Goal: Task Accomplishment & Management: Complete application form

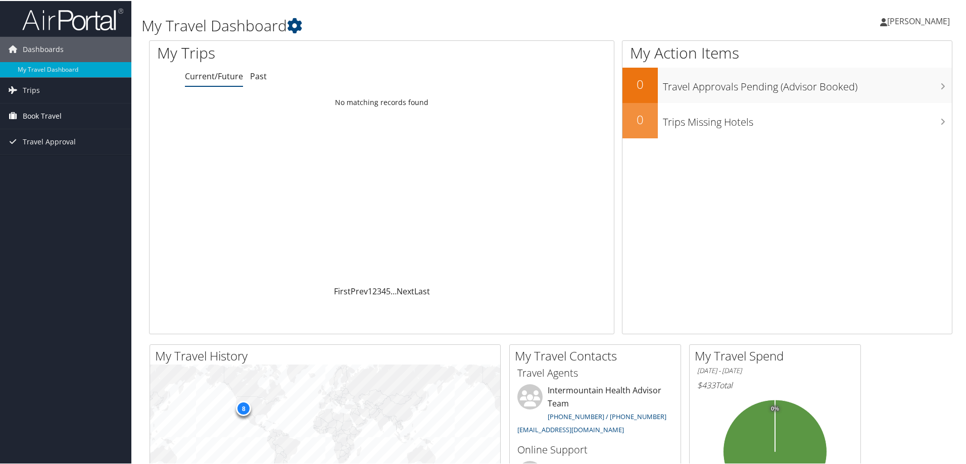
click at [53, 118] on span "Book Travel" at bounding box center [42, 115] width 39 height 25
click at [42, 166] on link "Book/Manage Online Trips" at bounding box center [65, 165] width 131 height 15
click at [49, 149] on link "Approval Request (Beta)" at bounding box center [65, 150] width 131 height 15
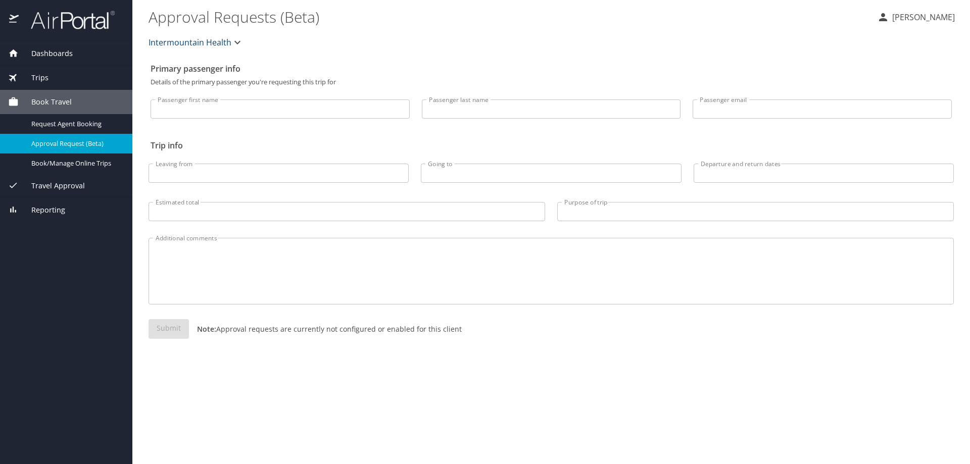
click at [234, 105] on input "Passenger first name" at bounding box center [280, 109] width 259 height 19
type input "[PERSON_NAME]"
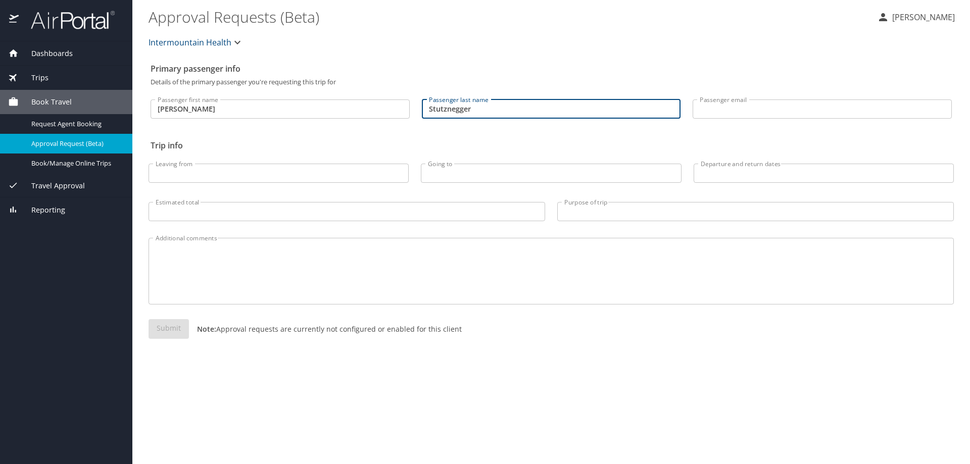
type input "Stutznegger"
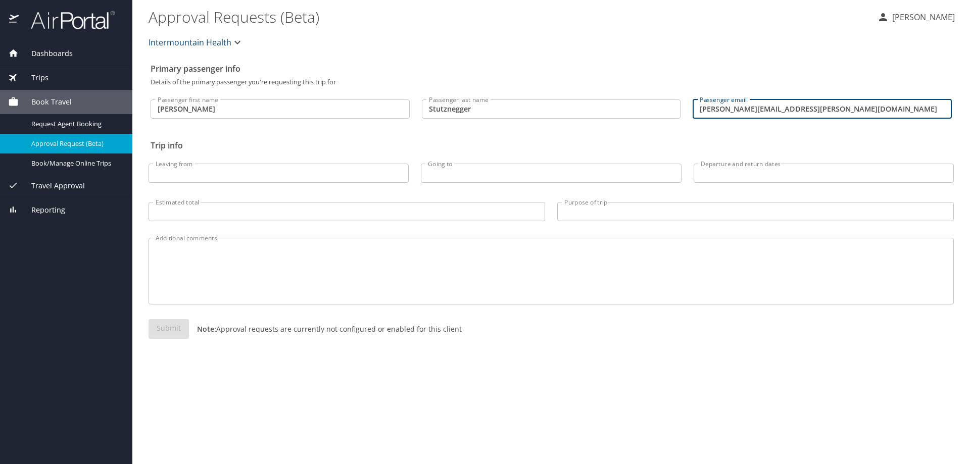
type input "[PERSON_NAME][EMAIL_ADDRESS][PERSON_NAME][DOMAIN_NAME]"
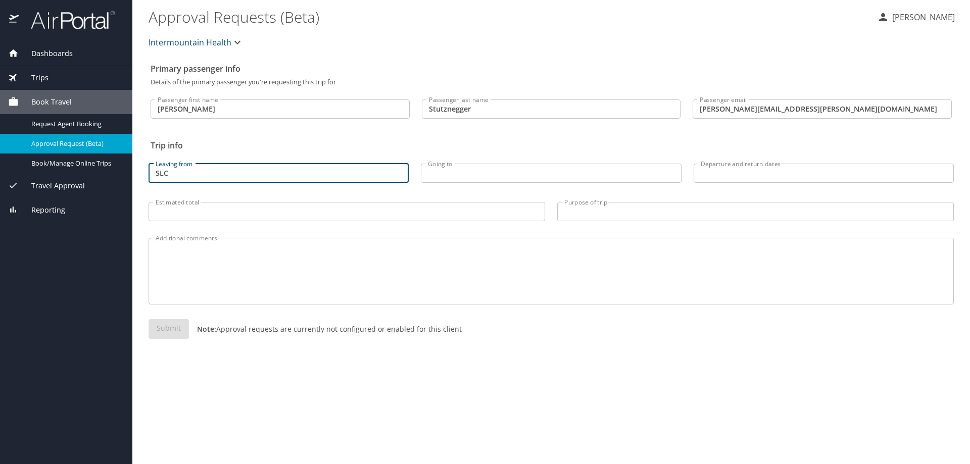
type input "SLC"
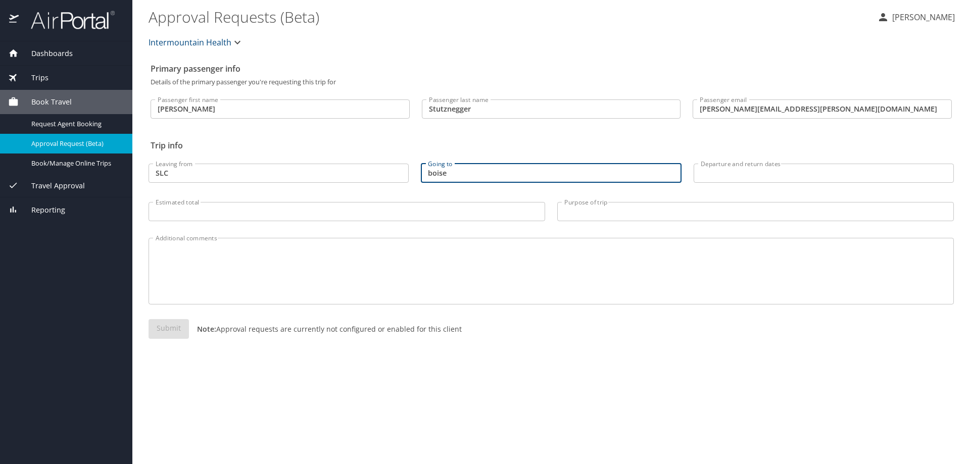
type input "boise"
click at [716, 168] on input "Departure and return dates" at bounding box center [824, 173] width 260 height 19
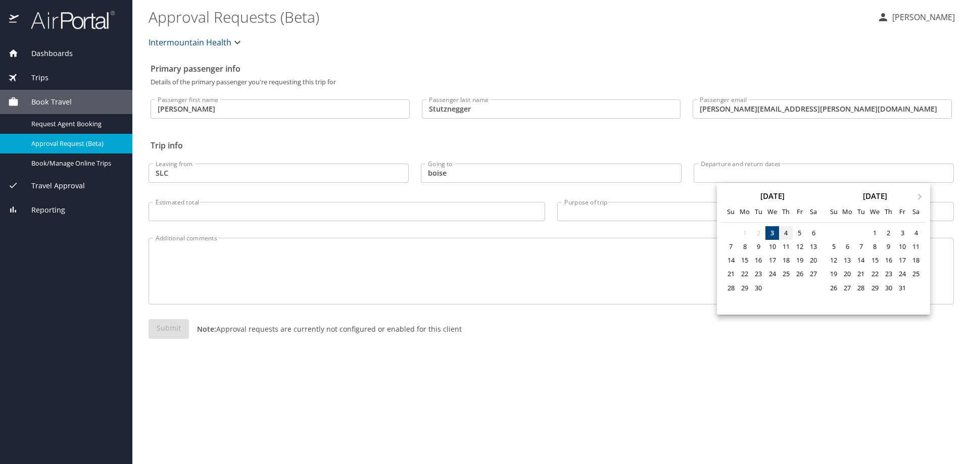
click at [786, 233] on div "4" at bounding box center [786, 233] width 14 height 14
click at [814, 236] on div "6" at bounding box center [814, 233] width 14 height 14
type input "09/04/2025 🠦 09/06/2025"
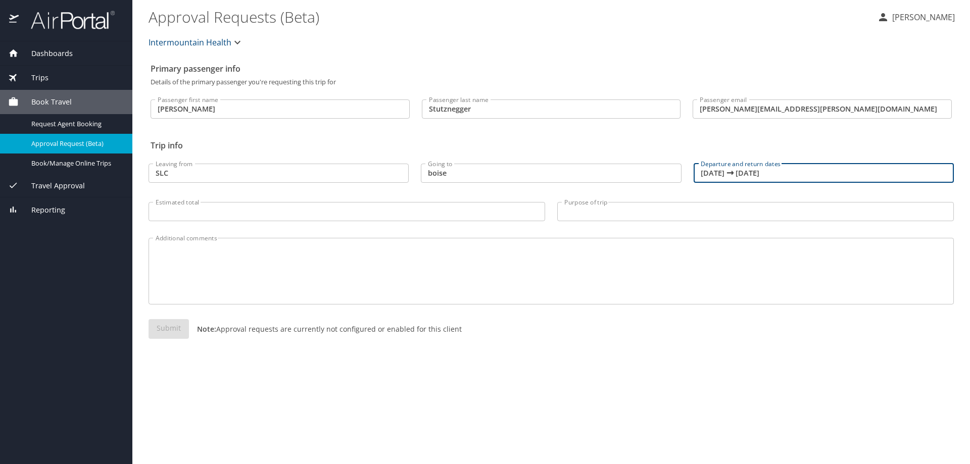
click at [234, 36] on span "Intermountain Health" at bounding box center [196, 42] width 95 height 14
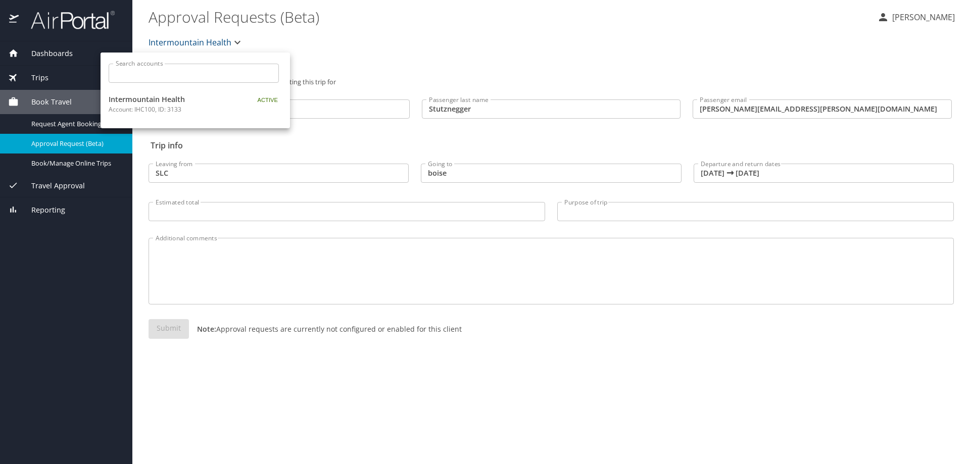
click at [317, 50] on div at bounding box center [485, 232] width 970 height 464
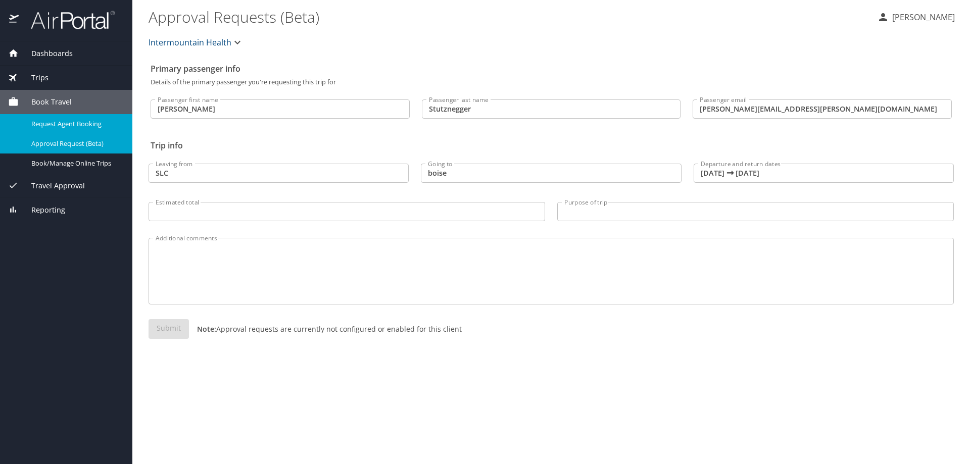
click at [89, 123] on span "Request Agent Booking" at bounding box center [75, 124] width 89 height 10
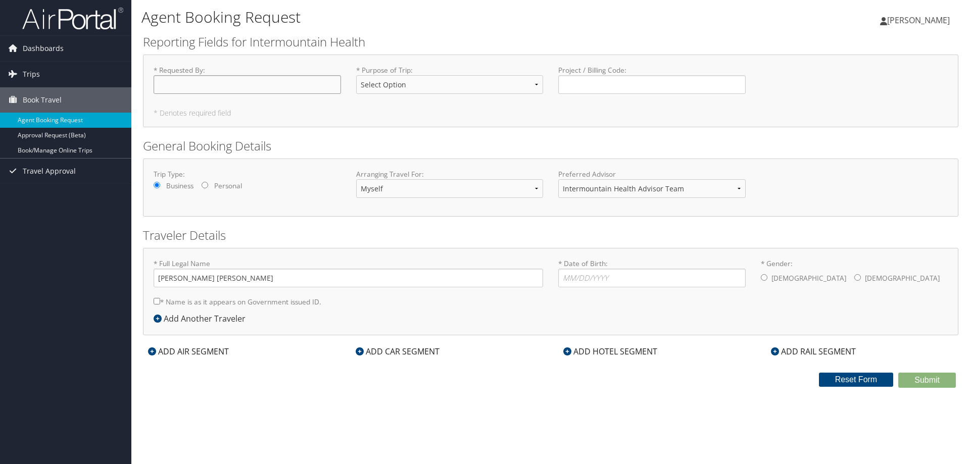
click at [196, 80] on input "* Requested By : Required" at bounding box center [247, 84] width 187 height 19
type input "[PERSON_NAME]"
click at [499, 85] on select "Select Option 3rd Party Reimbursable Business CME Conf or Education Groups Pers…" at bounding box center [449, 84] width 187 height 19
select select "Business"
click at [356, 75] on select "Select Option 3rd Party Reimbursable Business CME Conf or Education Groups Pers…" at bounding box center [449, 84] width 187 height 19
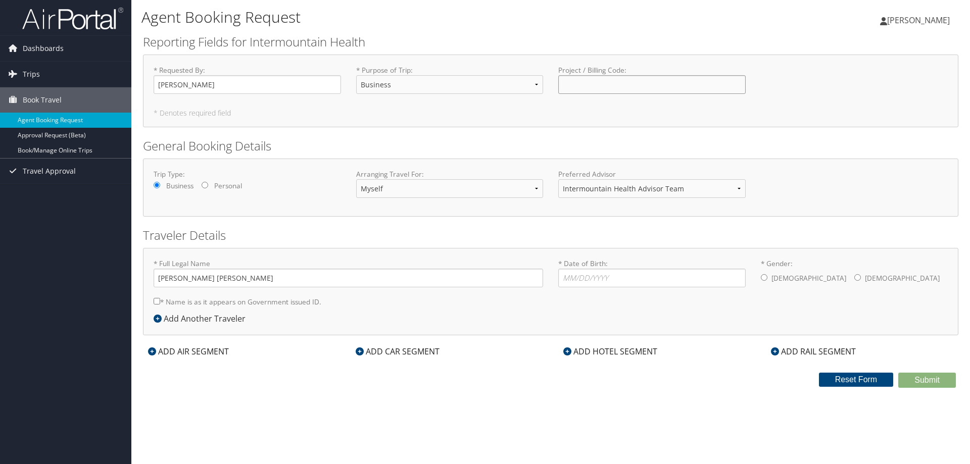
click at [605, 89] on input "Project / Billing Code : Required" at bounding box center [651, 84] width 187 height 19
type input "2"
type input "27000-28453"
click at [432, 192] on select "Myself Another Traveler Guest Traveler" at bounding box center [449, 188] width 187 height 19
select select "another"
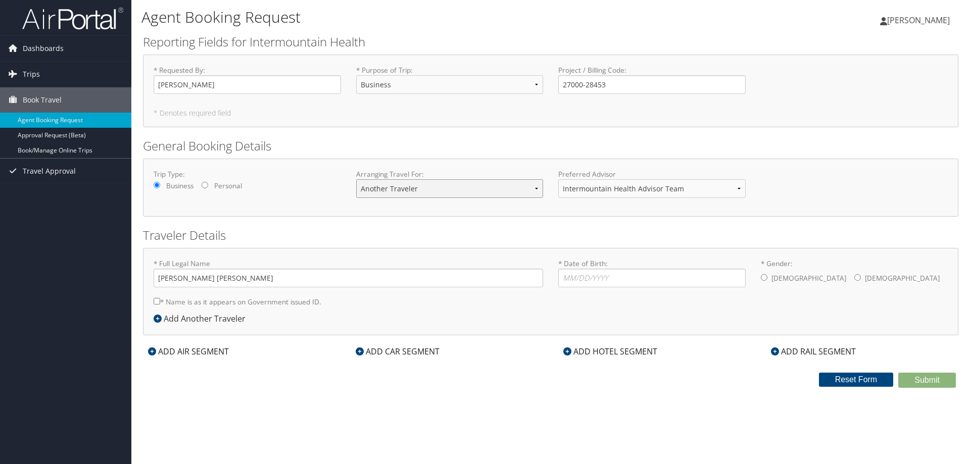
click at [356, 179] on select "Myself Another Traveler Guest Traveler" at bounding box center [449, 188] width 187 height 19
click at [603, 189] on select "Intermountain Health Advisor Team" at bounding box center [651, 188] width 187 height 19
click at [264, 276] on input "* Full Legal Name" at bounding box center [348, 278] width 389 height 19
type input "[PERSON_NAME] [PERSON_NAME]"
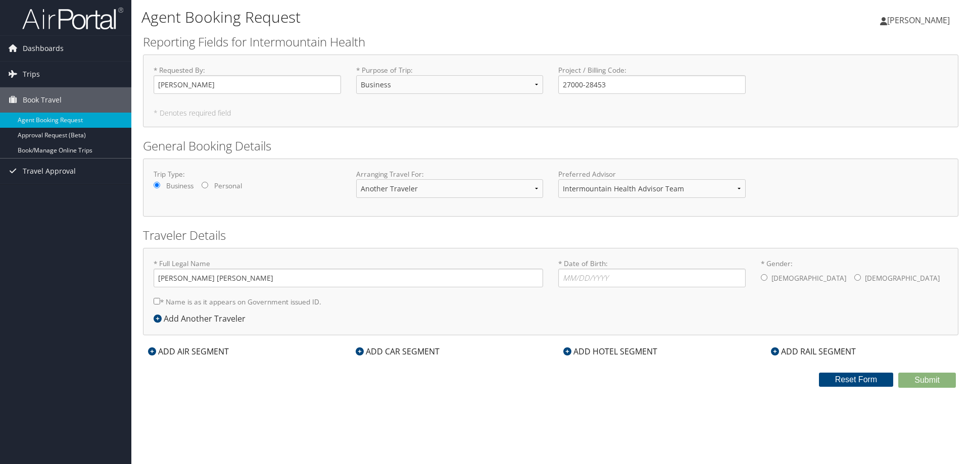
click at [155, 301] on input "* Name is as it appears on Government issued ID." at bounding box center [157, 301] width 7 height 7
checkbox input "true"
click at [618, 271] on input "* Date of Birth: Invalid Date" at bounding box center [651, 278] width 187 height 19
type input "[DATE]"
click at [764, 279] on input "* Gender: [DEMOGRAPHIC_DATA] [DEMOGRAPHIC_DATA]" at bounding box center [764, 277] width 7 height 7
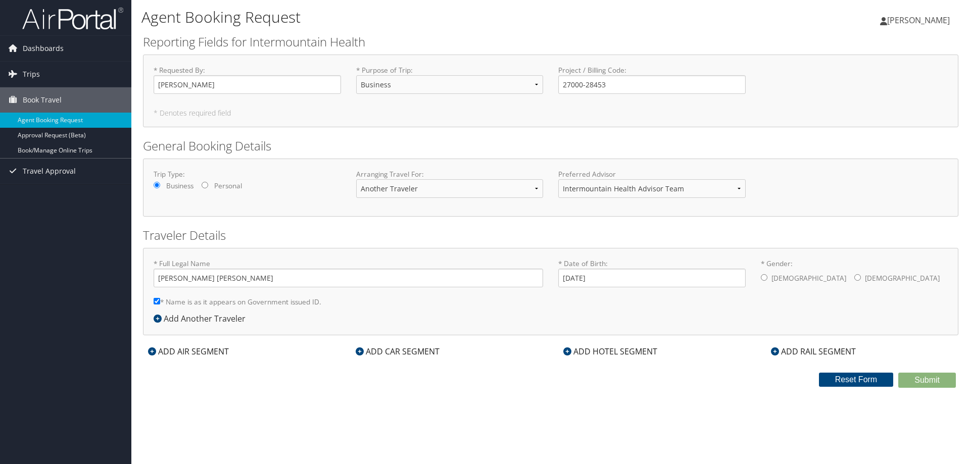
radio input "true"
click at [170, 352] on div "ADD AIR SEGMENT" at bounding box center [188, 352] width 91 height 12
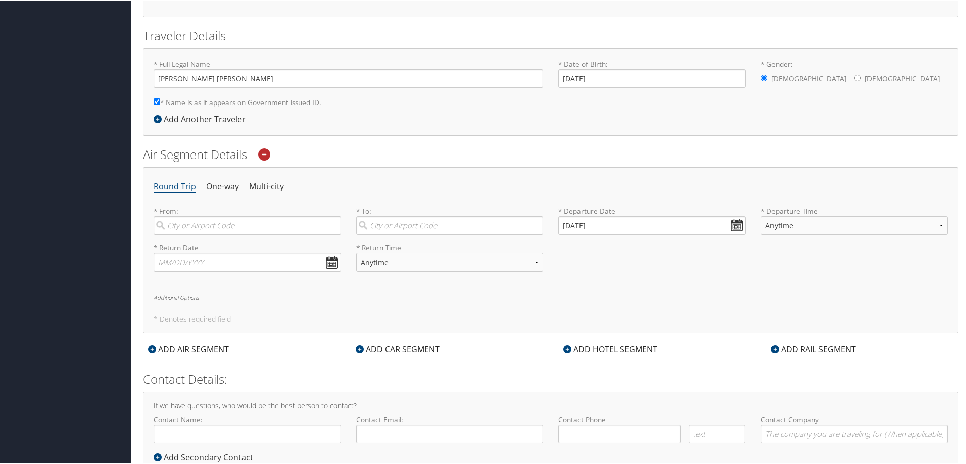
scroll to position [202, 0]
click at [256, 221] on input "search" at bounding box center [247, 223] width 187 height 19
click at [232, 246] on div "[GEOGRAPHIC_DATA] (SLC [US_STATE])" at bounding box center [249, 243] width 174 height 13
click at [232, 232] on input "slc" at bounding box center [247, 223] width 187 height 19
type input "[GEOGRAPHIC_DATA] (SLC [US_STATE])"
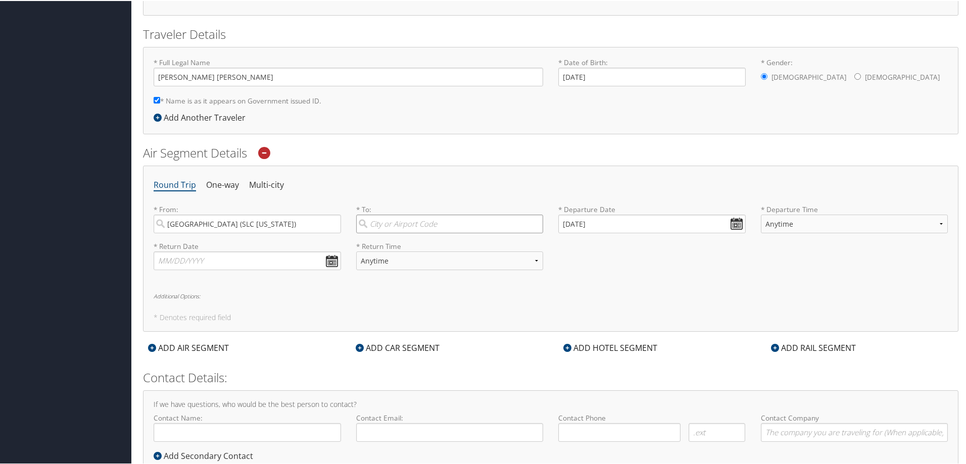
click at [397, 227] on input "search" at bounding box center [449, 223] width 187 height 19
click at [403, 258] on div "City" at bounding box center [451, 257] width 174 height 13
click at [403, 232] on input "boi" at bounding box center [449, 223] width 187 height 19
type input "Boise (BOI ID)"
click at [736, 221] on input "[DATE]" at bounding box center [651, 223] width 187 height 19
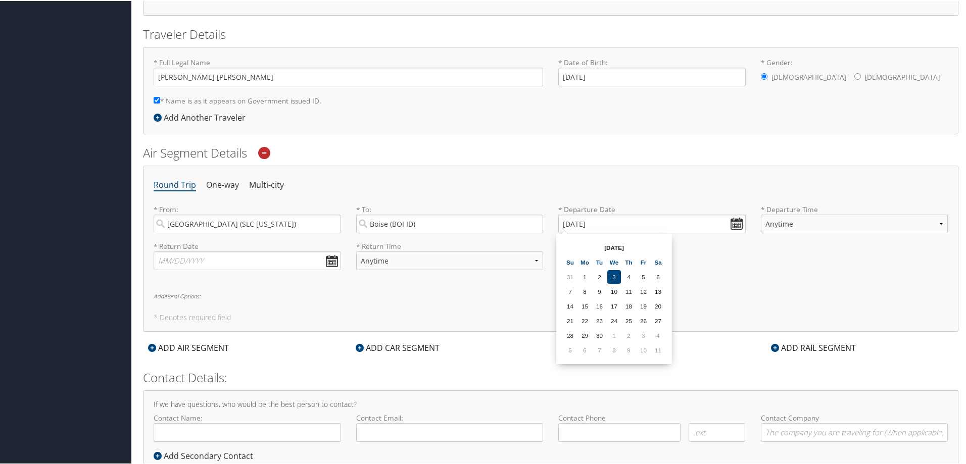
click at [632, 268] on table "[DATE] Su Mo Tu We Th Fr Sa 31 1 2 3 4 5 6 7 8 9 10 11 12 13 14 15 16 17 18 19 …" at bounding box center [614, 298] width 104 height 118
click at [631, 275] on td "4" at bounding box center [629, 276] width 14 height 14
type input "[DATE]"
click at [878, 223] on select "Anytime Early Morning (5AM-7AM) Morning (7AM-12PM) Afternoon (12PM-5PM) Evening…" at bounding box center [854, 223] width 187 height 19
select select "7AM-12PM"
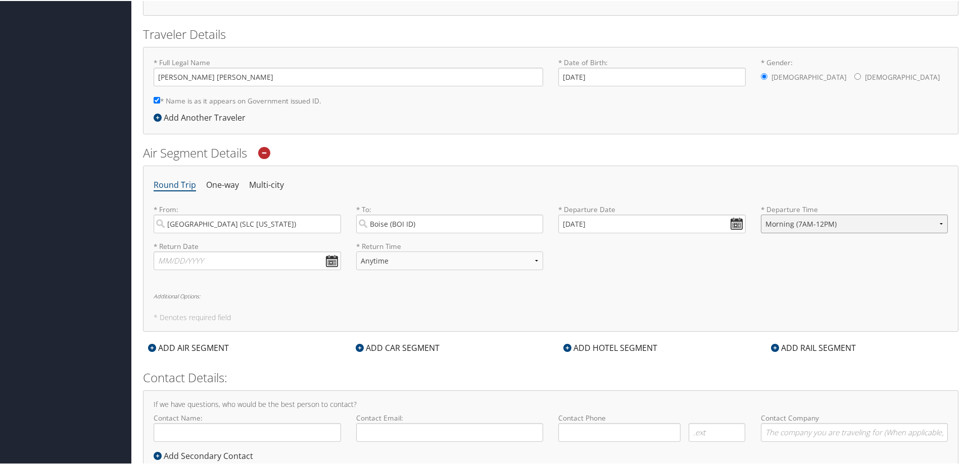
click at [761, 214] on select "Anytime Early Morning (5AM-7AM) Morning (7AM-12PM) Afternoon (12PM-5PM) Evening…" at bounding box center [854, 223] width 187 height 19
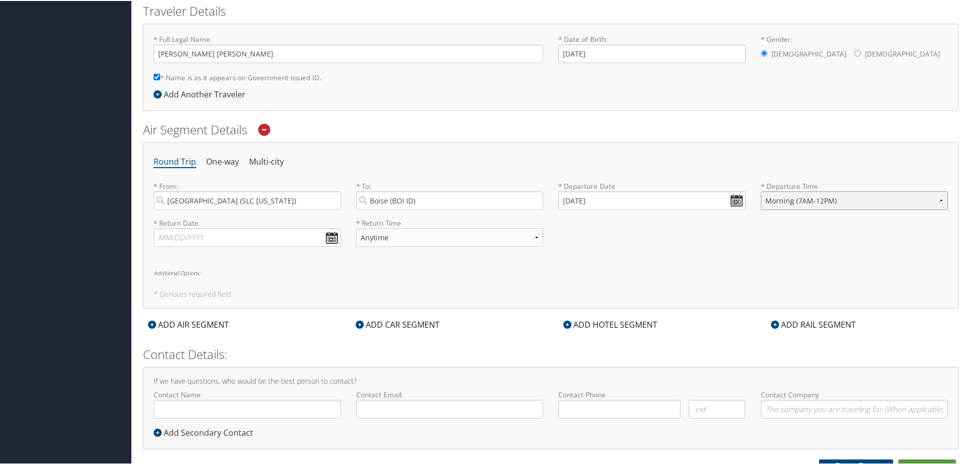
scroll to position [235, 0]
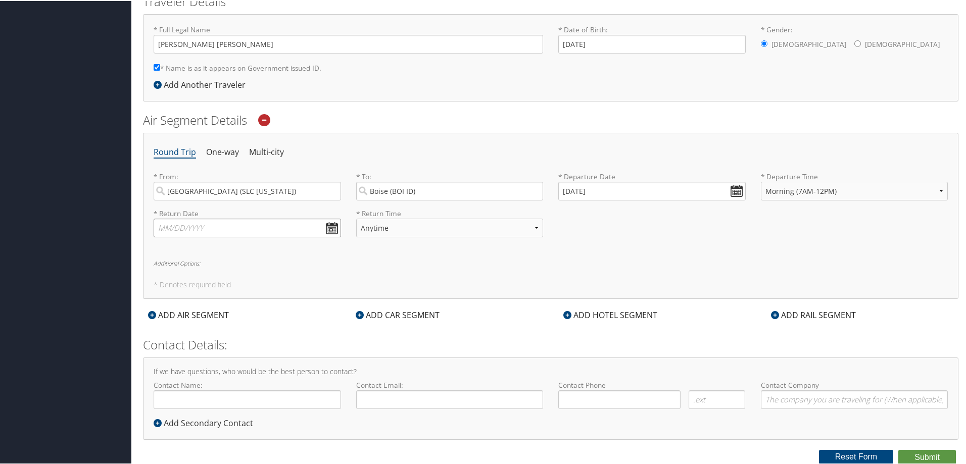
click at [329, 225] on input "text" at bounding box center [247, 227] width 187 height 19
click at [259, 281] on td "6" at bounding box center [256, 280] width 14 height 14
type input "[DATE]"
click at [530, 221] on select "Anytime Early Morning (5AM-7AM) Morning (7AM-12PM) Afternoon (12PM-5PM) Evening…" at bounding box center [449, 227] width 187 height 19
select select "12PM-5PM"
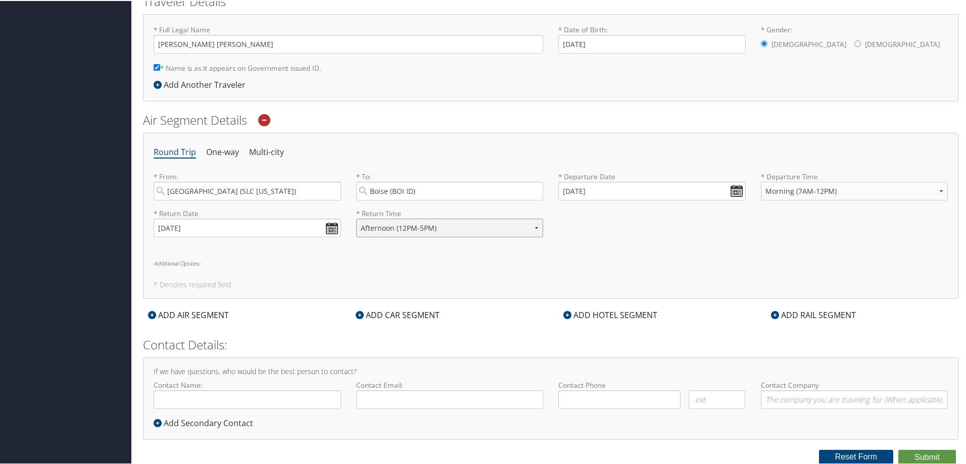
click at [356, 218] on select "Anytime Early Morning (5AM-7AM) Morning (7AM-12PM) Afternoon (12PM-5PM) Evening…" at bounding box center [449, 227] width 187 height 19
click at [387, 313] on div "ADD CAR SEGMENT" at bounding box center [398, 314] width 94 height 12
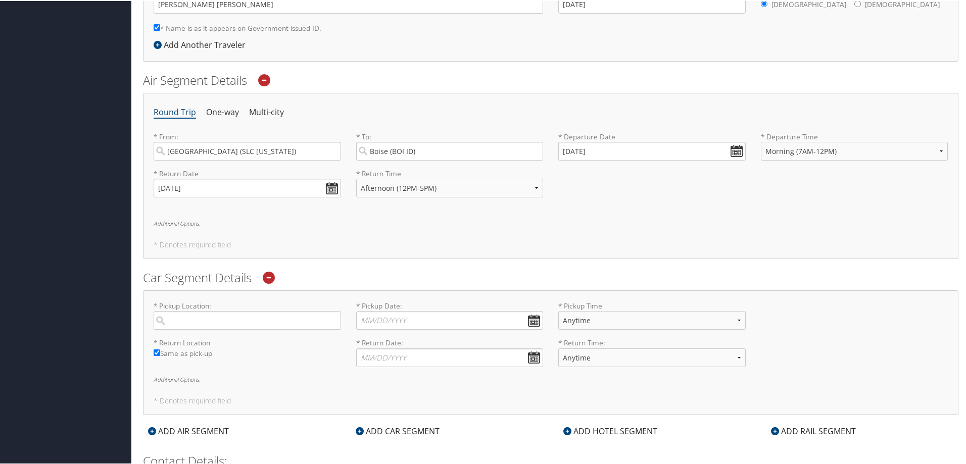
scroll to position [386, 0]
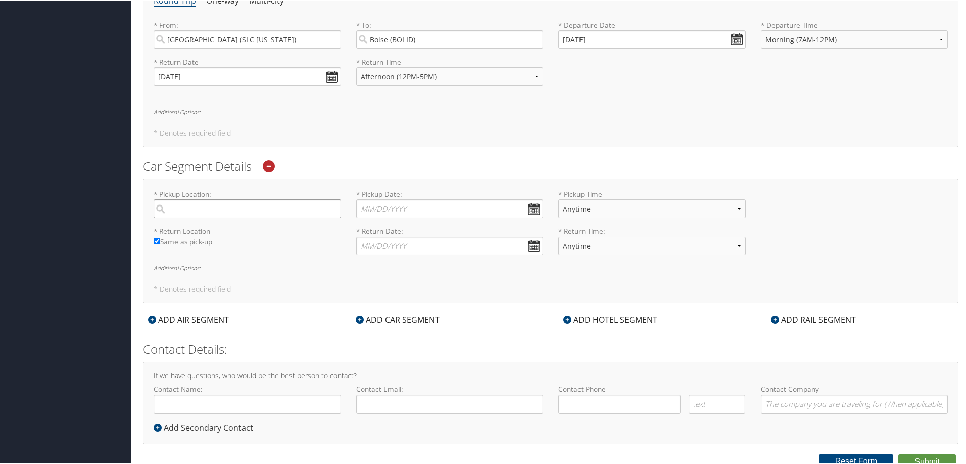
click at [264, 212] on input "search" at bounding box center [247, 208] width 187 height 19
click at [233, 236] on div "City" at bounding box center [249, 241] width 174 height 13
click at [233, 217] on input "boi" at bounding box center [247, 208] width 187 height 19
type input "Boise"
click at [539, 204] on input "* Pickup Date: Dates must be valid" at bounding box center [449, 208] width 187 height 19
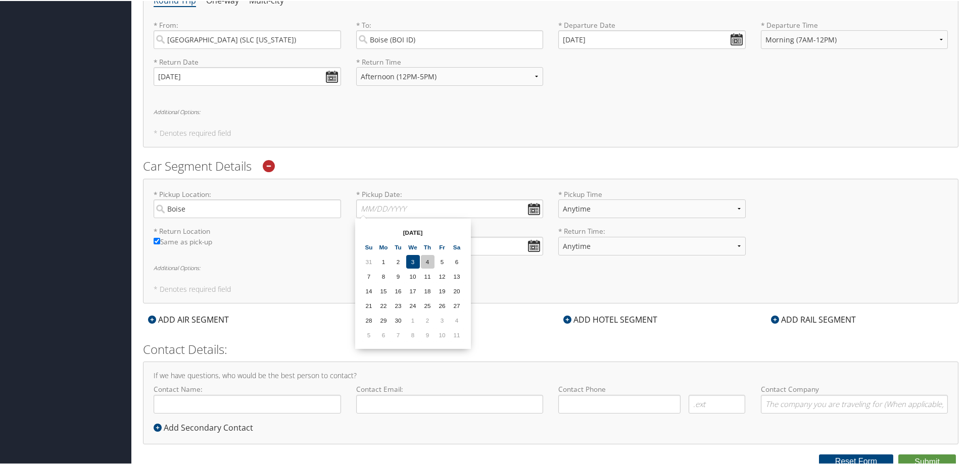
click at [425, 261] on td "4" at bounding box center [428, 261] width 14 height 14
type input "[DATE]"
click at [745, 205] on div "* Pickup Time Anytime 12:00 AM 1:00 AM 2:00 AM 3:00 AM 4:00 AM 5:00 AM 6:00 AM …" at bounding box center [652, 206] width 203 height 37
click at [732, 209] on select "Anytime 12:00 AM 1:00 AM 2:00 AM 3:00 AM 4:00 AM 5:00 AM 6:00 AM 7:00 AM 8:00 A…" at bounding box center [651, 208] width 187 height 19
select select "12:00 PM"
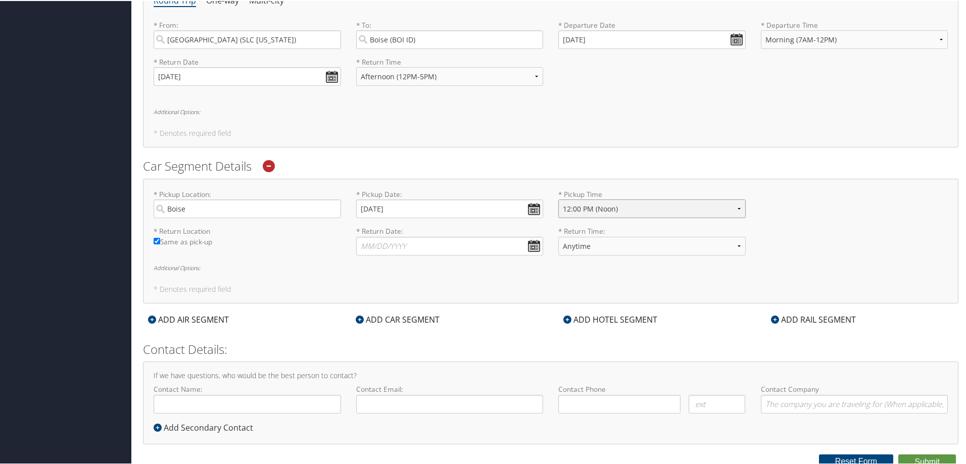
click at [558, 199] on select "Anytime 12:00 AM 1:00 AM 2:00 AM 3:00 AM 4:00 AM 5:00 AM 6:00 AM 7:00 AM 8:00 A…" at bounding box center [651, 208] width 187 height 19
click at [536, 248] on input "* Return Date: Dates must be valid" at bounding box center [449, 245] width 187 height 19
click at [455, 296] on td "6" at bounding box center [457, 298] width 14 height 14
type input "[DATE]"
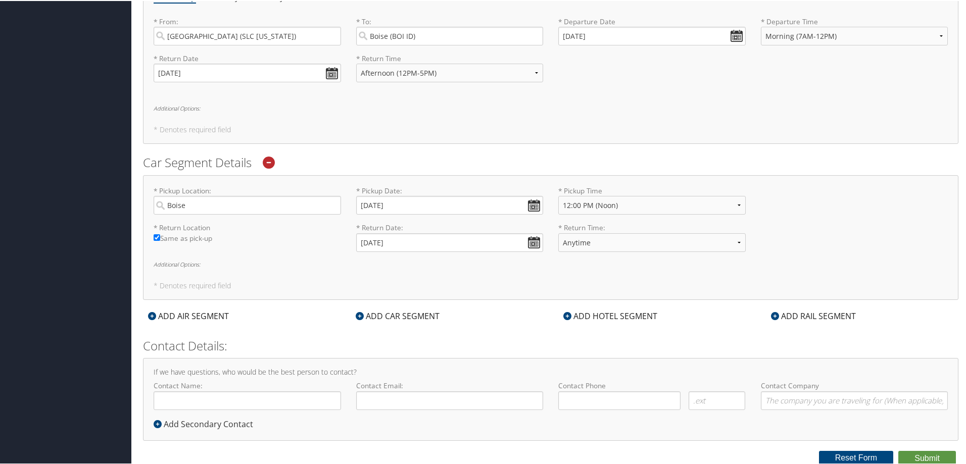
scroll to position [391, 0]
click at [300, 403] on input "Contact Name:" at bounding box center [247, 398] width 187 height 19
type input "[PERSON_NAME]"
type input "c"
click at [267, 401] on input "[PERSON_NAME]" at bounding box center [247, 398] width 187 height 19
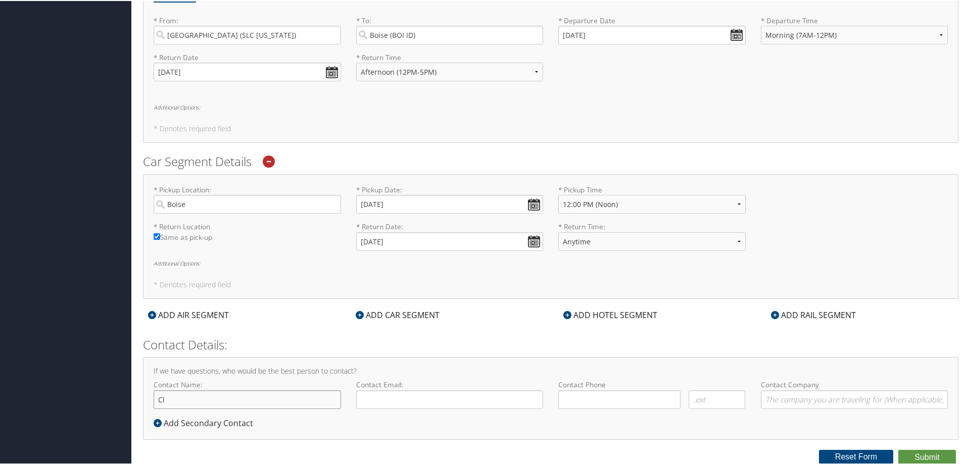
type input "C"
type input "[PERSON_NAME]"
type input "[PERSON_NAME][EMAIL_ADDRESS][PERSON_NAME][DOMAIN_NAME]"
type input "[PHONE_NUMBER]"
click at [827, 398] on input "Contact Company" at bounding box center [854, 398] width 187 height 19
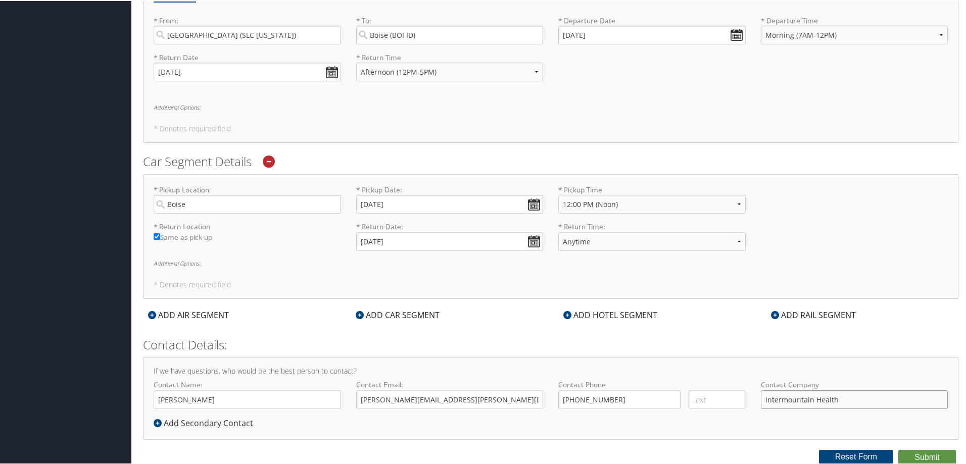
type input "Intermountain Health"
click at [158, 422] on icon at bounding box center [158, 422] width 8 height 8
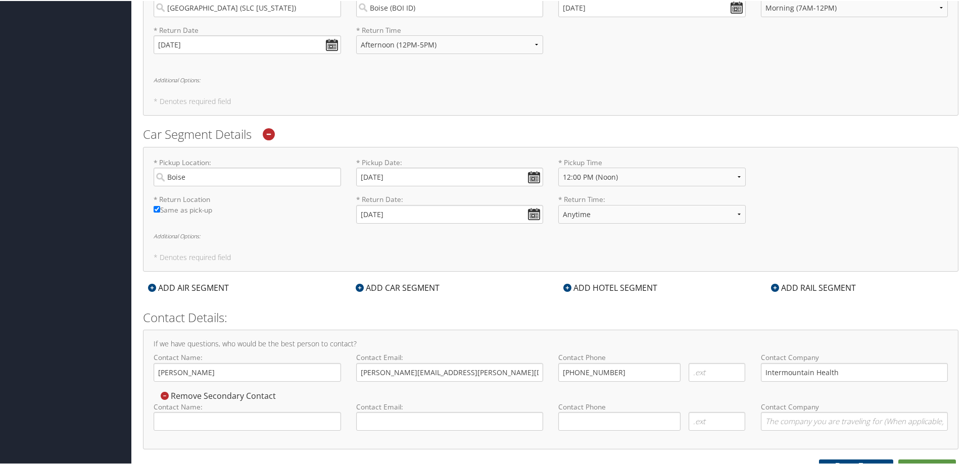
scroll to position [428, 0]
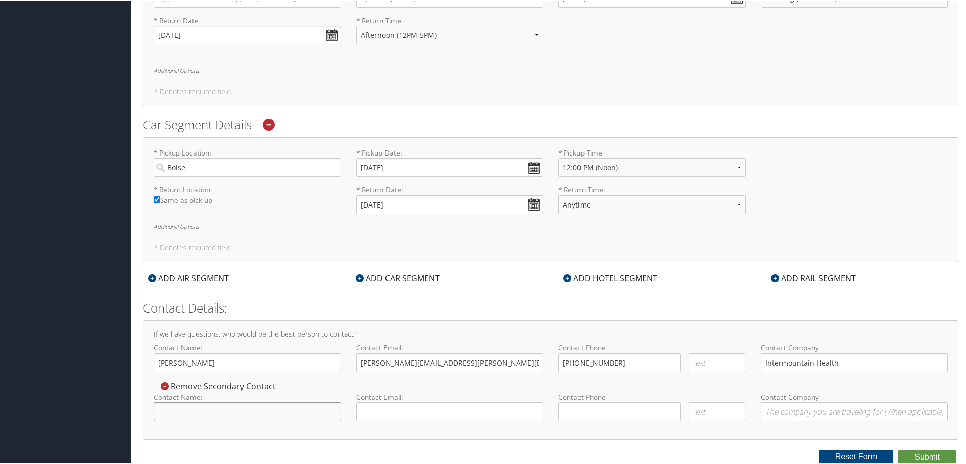
drag, startPoint x: 265, startPoint y: 411, endPoint x: 274, endPoint y: 408, distance: 9.6
click at [268, 410] on input "Contact Name:" at bounding box center [247, 411] width 187 height 19
type input "[PERSON_NAME]"
type input "[PERSON_NAME][EMAIL_ADDRESS][PERSON_NAME][DOMAIN_NAME]"
type input "[PHONE_NUMBER]"
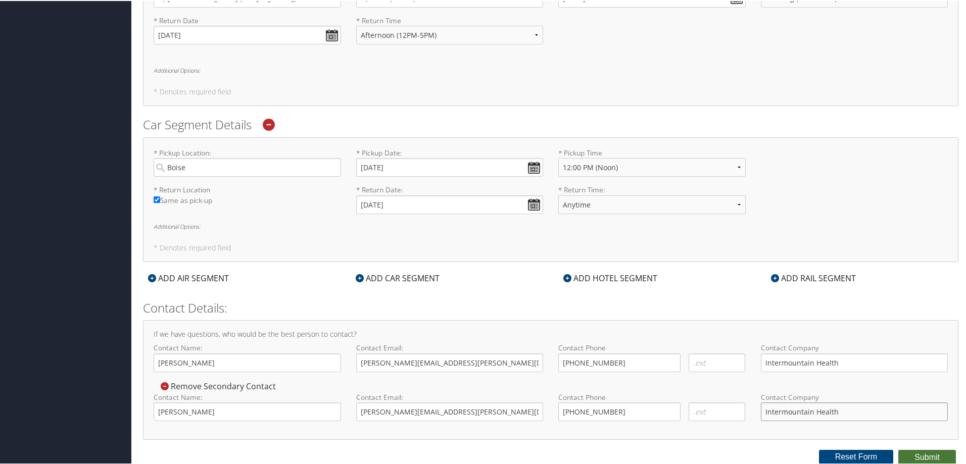
type input "Intermountain Health"
click at [921, 454] on button "Submit" at bounding box center [927, 456] width 58 height 15
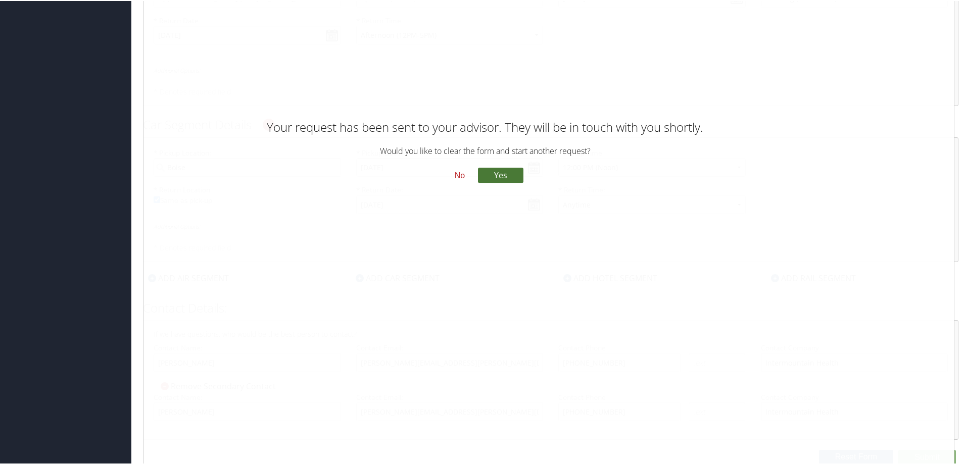
click at [500, 176] on button "Yes" at bounding box center [500, 174] width 45 height 15
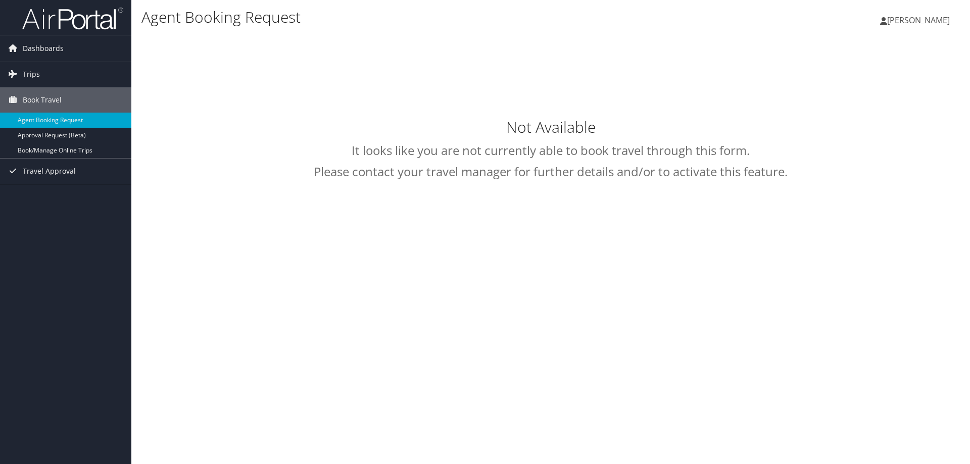
select select "intermountain@cbtravel.com"
